Goal: Task Accomplishment & Management: Manage account settings

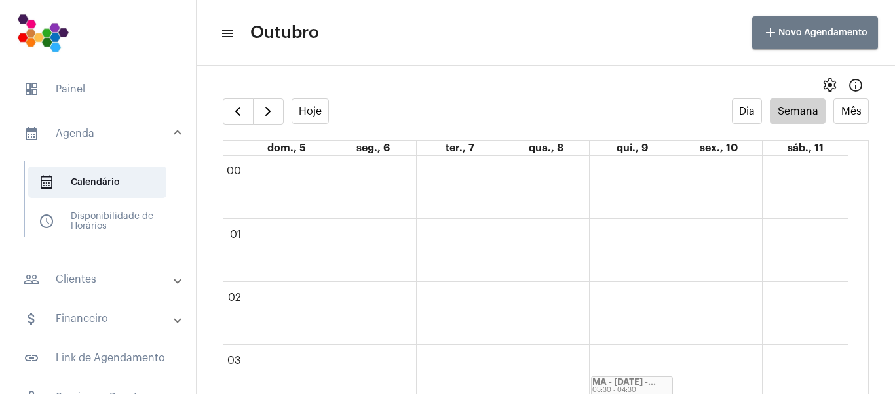
click at [68, 132] on mat-panel-title "calendar_month_outlined Agenda" at bounding box center [99, 134] width 151 height 16
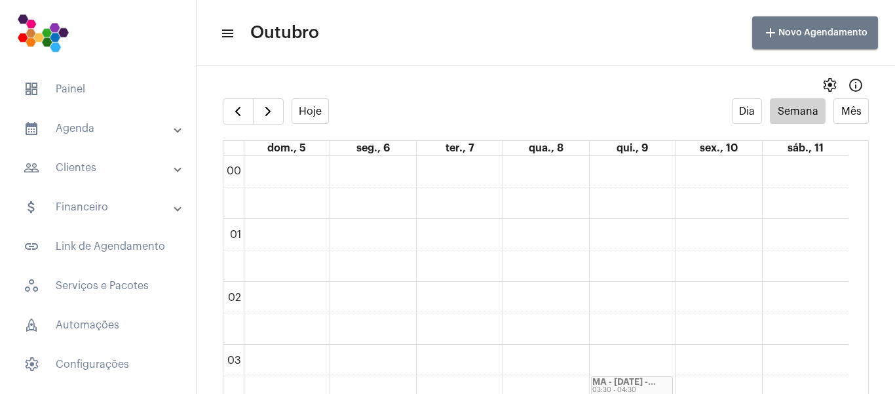
click at [69, 133] on mat-panel-title "calendar_month_outlined Agenda" at bounding box center [99, 129] width 151 height 16
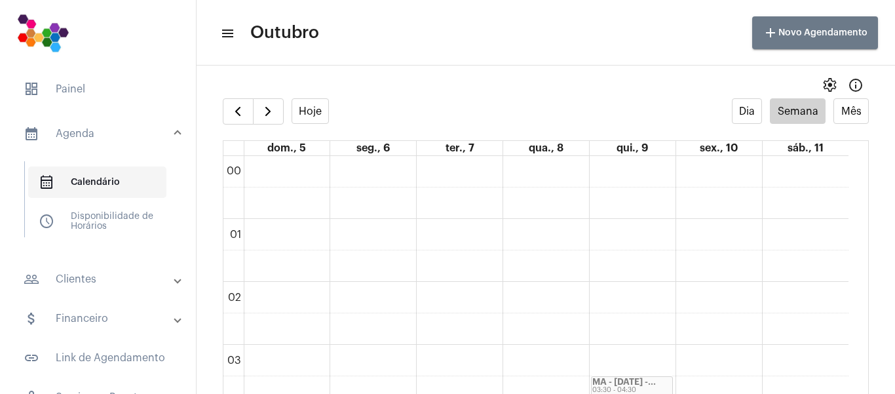
click at [86, 187] on span "calendar_month_outlined Calendário" at bounding box center [97, 181] width 138 height 31
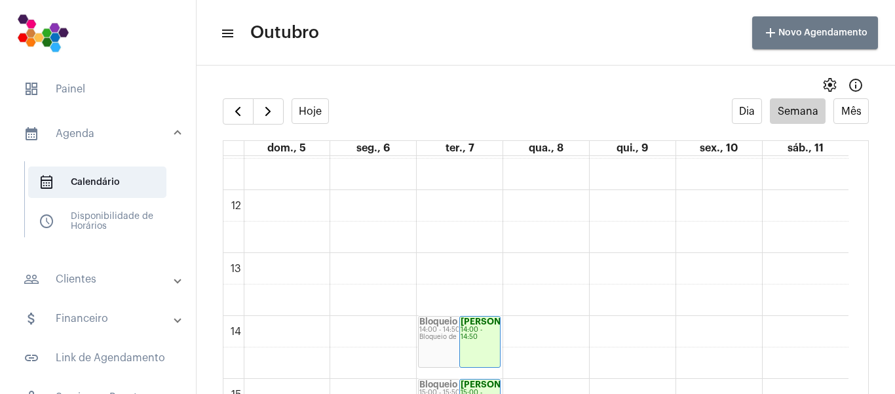
scroll to position [524, 0]
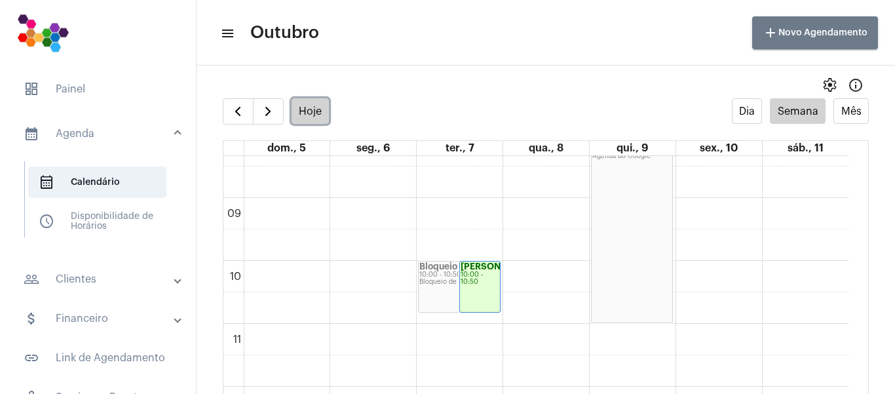
click at [311, 105] on button "Hoje" at bounding box center [311, 111] width 38 height 26
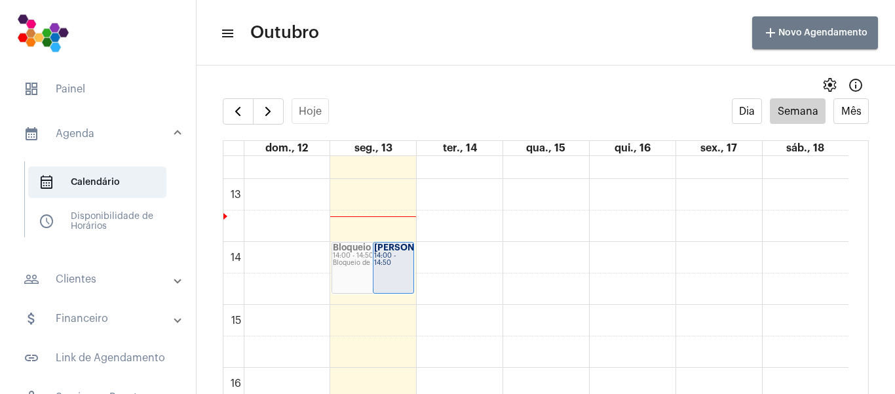
scroll to position [771, 0]
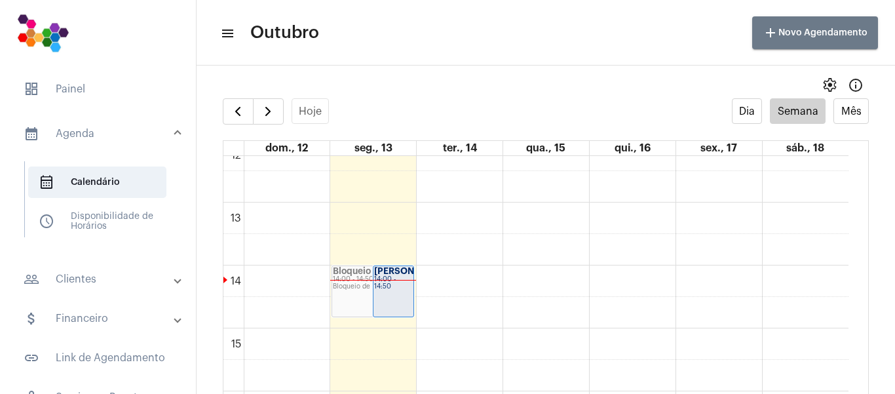
click at [81, 286] on mat-panel-title "people_outline Clientes" at bounding box center [99, 279] width 151 height 16
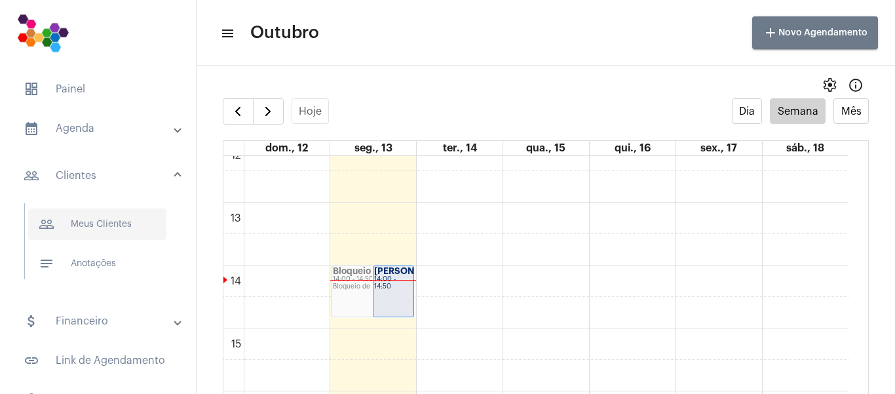
click at [113, 225] on span "people_outline Meus Clientes" at bounding box center [97, 223] width 138 height 31
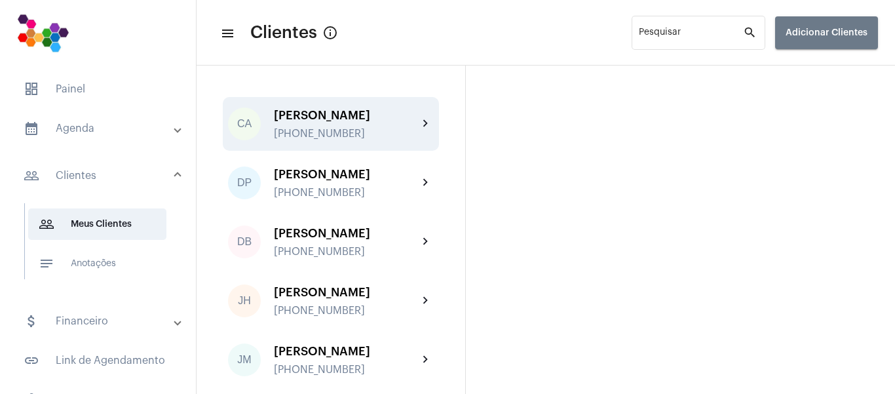
click at [328, 115] on div "[PERSON_NAME]" at bounding box center [346, 115] width 144 height 13
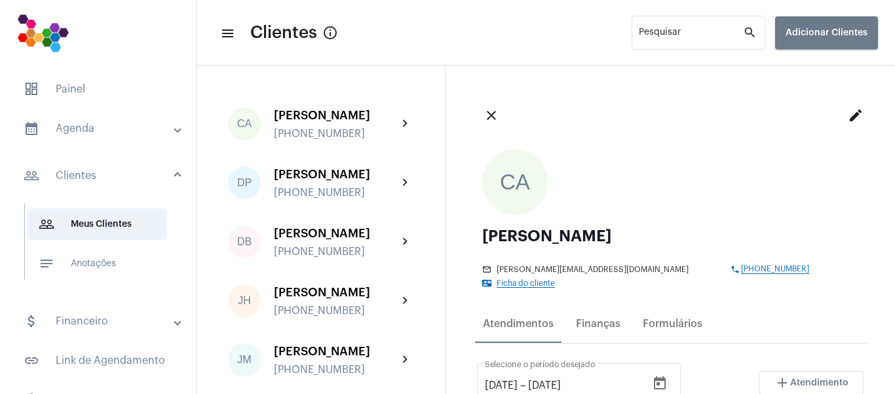
click at [847, 109] on button "edit" at bounding box center [855, 115] width 26 height 26
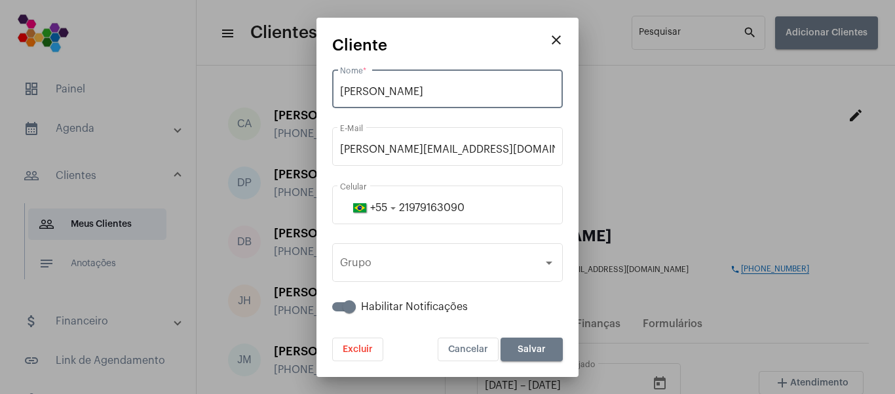
drag, startPoint x: 438, startPoint y: 91, endPoint x: 341, endPoint y: 89, distance: 97.0
click at [341, 89] on input "[PERSON_NAME]" at bounding box center [447, 92] width 215 height 12
paste input "[PERSON_NAME]"
type input "[PERSON_NAME]"
click at [543, 343] on button "Salvar" at bounding box center [531, 349] width 62 height 24
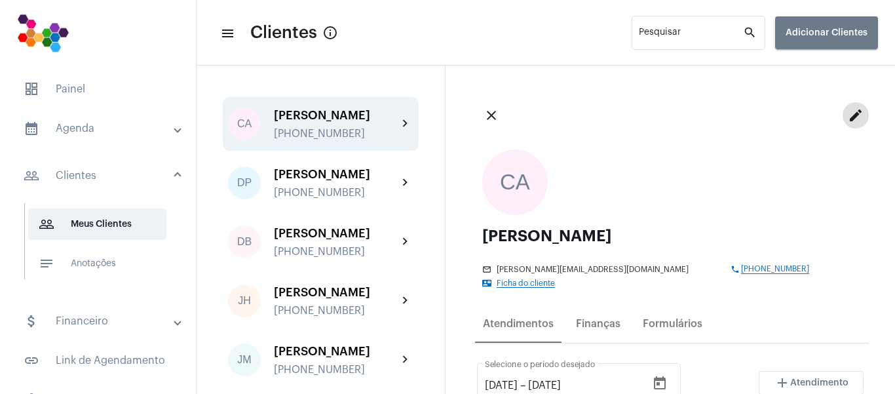
click at [554, 286] on span "Ficha do cliente" at bounding box center [526, 283] width 58 height 9
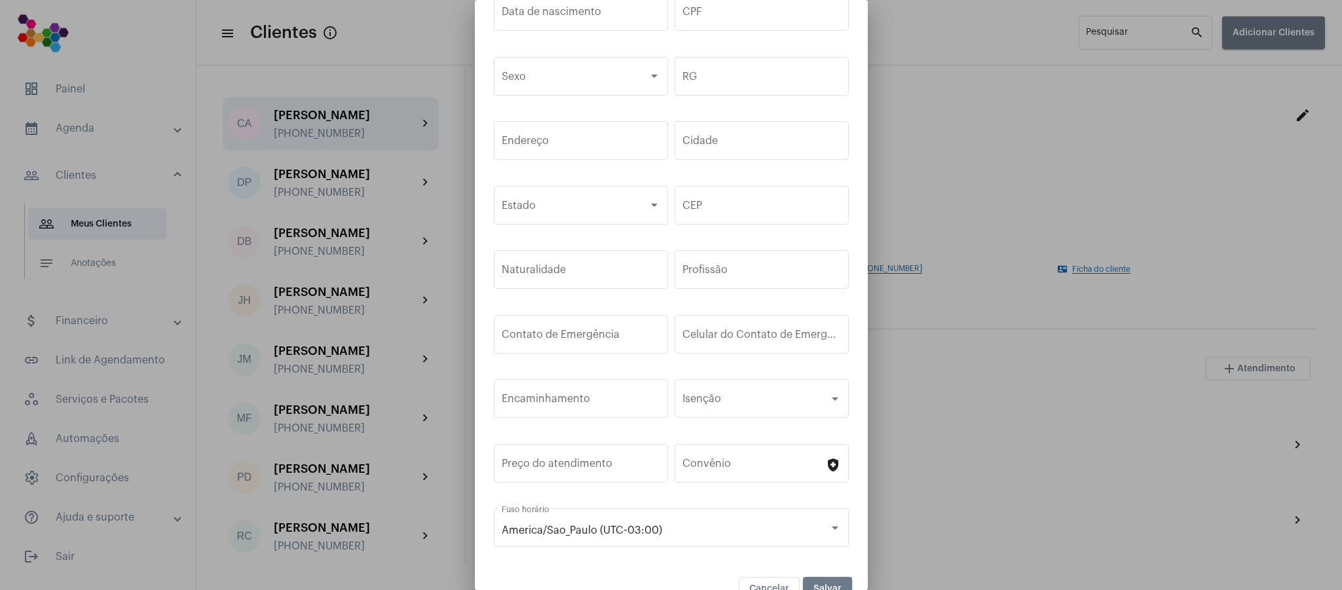
scroll to position [67, 0]
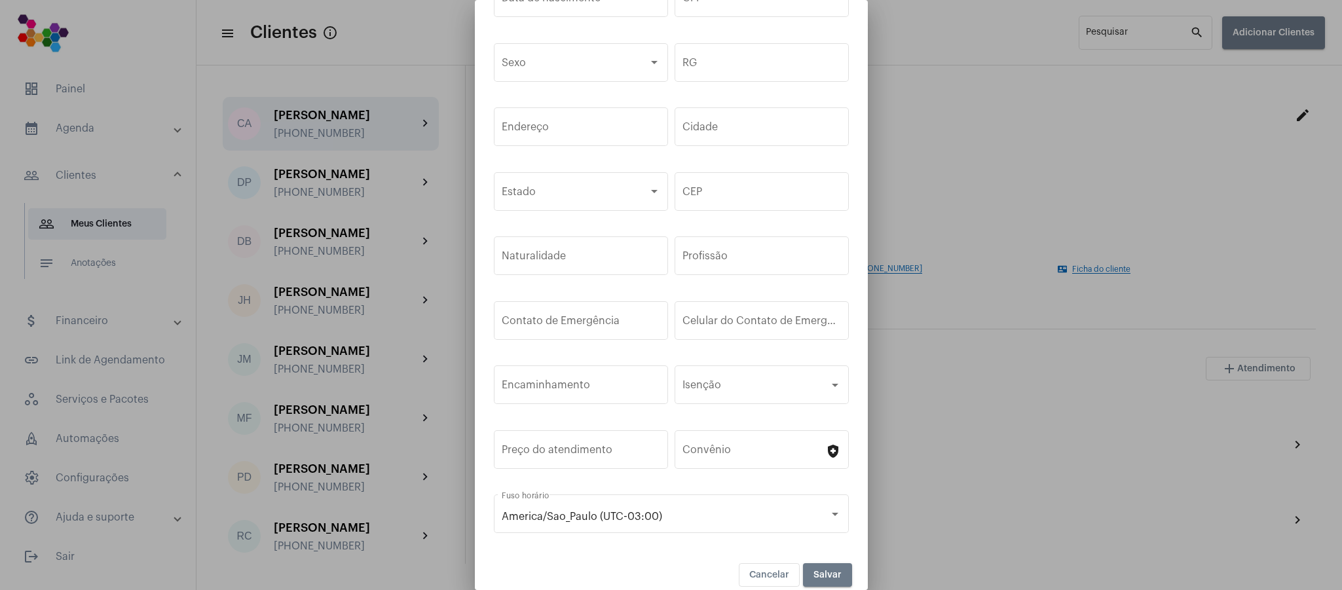
drag, startPoint x: 873, startPoint y: 232, endPoint x: 858, endPoint y: 195, distance: 39.7
click at [858, 195] on div "close Ficha do cliente Data de nascimento CPF Sexo RG Endereço Cidade Estado CE…" at bounding box center [671, 295] width 1342 height 590
click at [840, 230] on mat-dialog-container "close Ficha do cliente Data de nascimento CPF Sexo RG Endereço Cidade Estado CE…" at bounding box center [671, 295] width 393 height 590
